Goal: Task Accomplishment & Management: Manage account settings

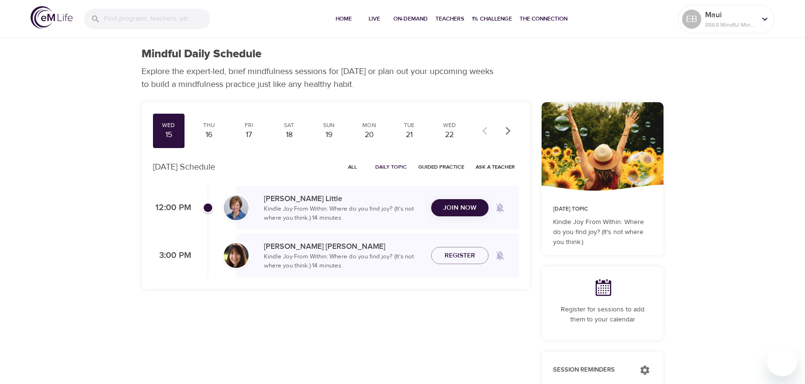
drag, startPoint x: 0, startPoint y: 0, endPoint x: 471, endPoint y: 212, distance: 516.6
click at [471, 212] on div "Join Now" at bounding box center [459, 208] width 57 height 18
click at [467, 204] on span "Join Now" at bounding box center [459, 202] width 33 height 12
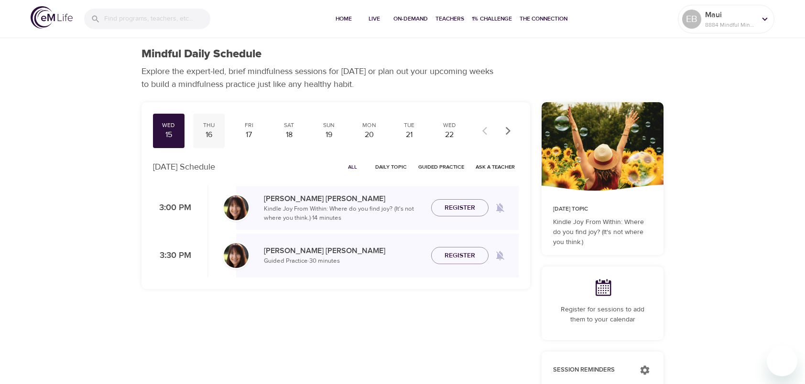
click at [208, 133] on div "16" at bounding box center [209, 134] width 24 height 11
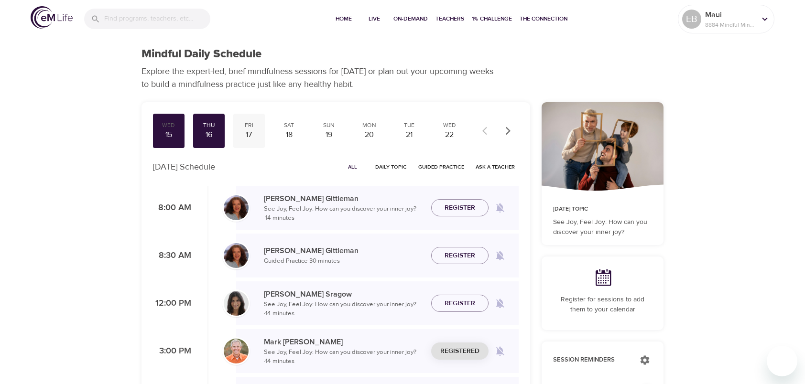
click at [244, 132] on div "17" at bounding box center [249, 134] width 24 height 11
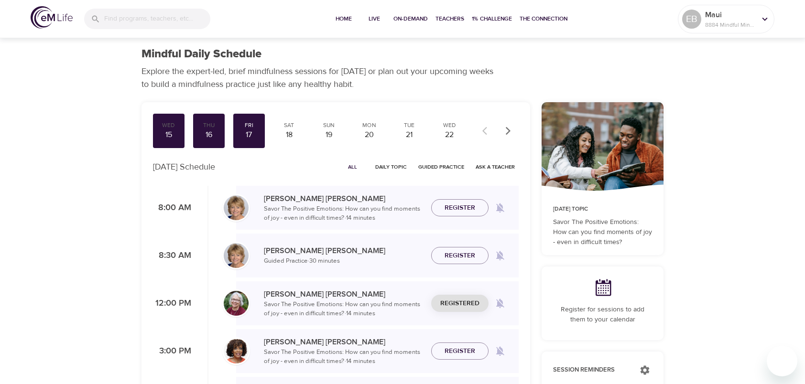
scroll to position [48, 0]
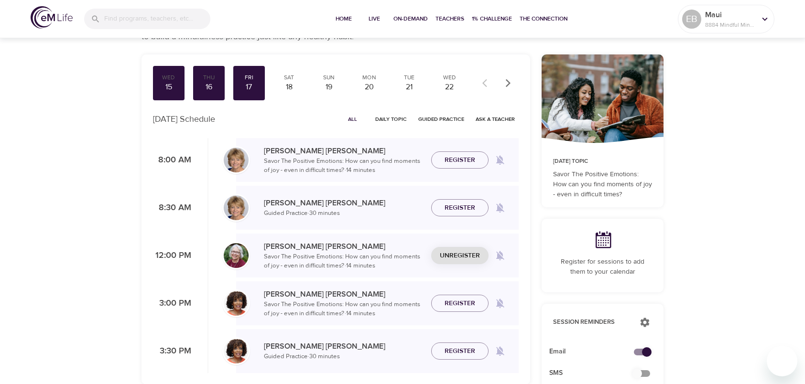
click at [462, 255] on span "Unregister" at bounding box center [460, 256] width 40 height 12
